Goal: Find contact information: Find contact information

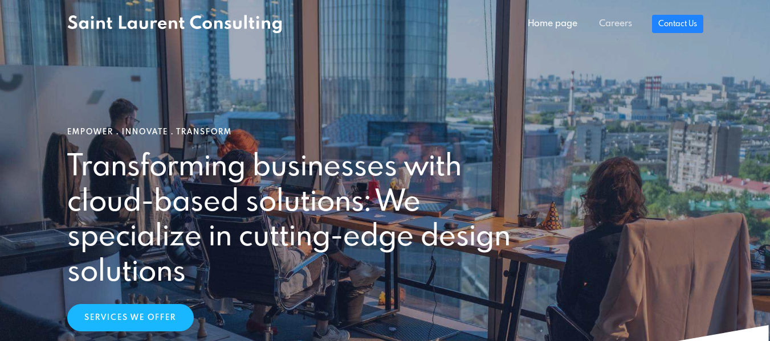
click at [616, 24] on link "Careers" at bounding box center [615, 24] width 55 height 23
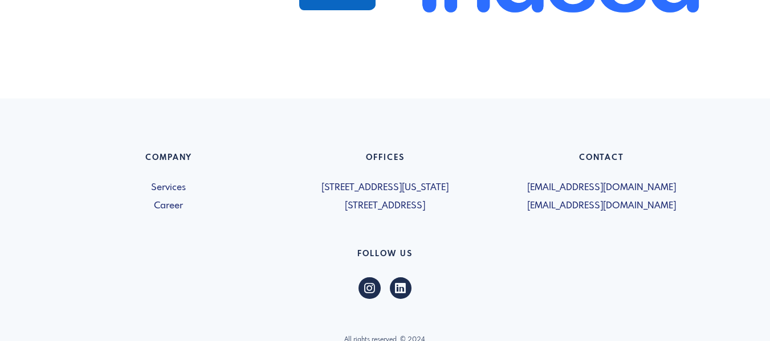
scroll to position [783, 0]
click at [618, 205] on span "[EMAIL_ADDRESS][DOMAIN_NAME]" at bounding box center [601, 206] width 203 height 14
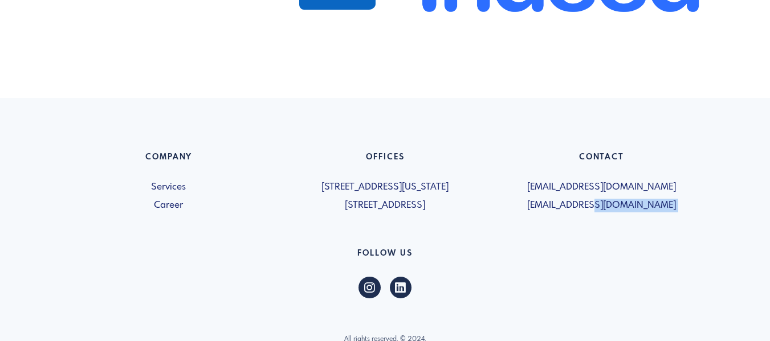
click at [618, 205] on span "[EMAIL_ADDRESS][DOMAIN_NAME]" at bounding box center [601, 206] width 203 height 14
copy div "[EMAIL_ADDRESS][DOMAIN_NAME]"
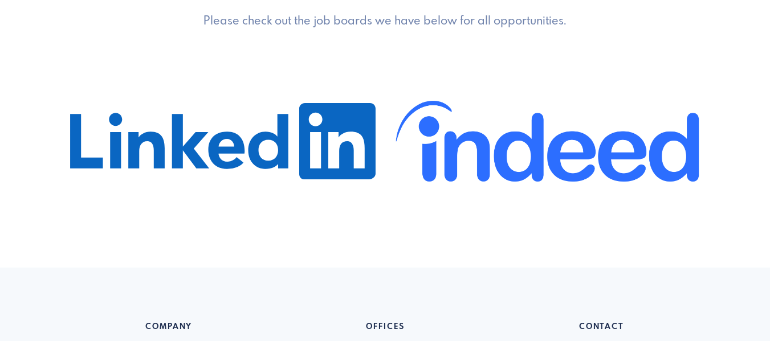
scroll to position [499, 0]
